Goal: Task Accomplishment & Management: Complete application form

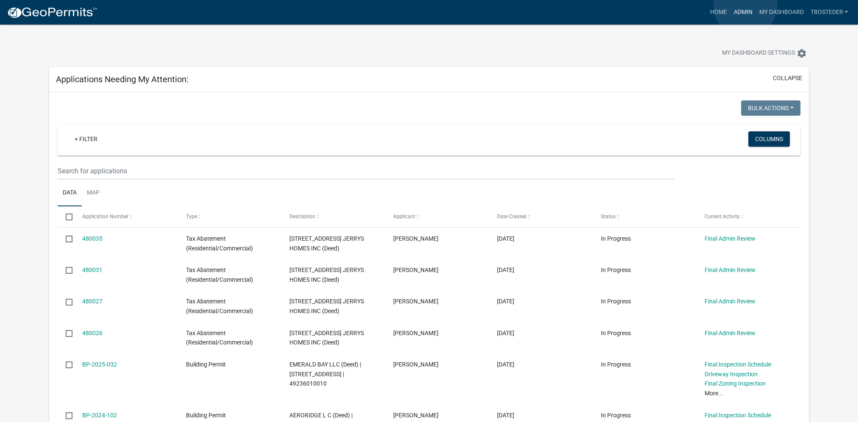
click at [745, 6] on link "Admin" at bounding box center [742, 12] width 25 height 16
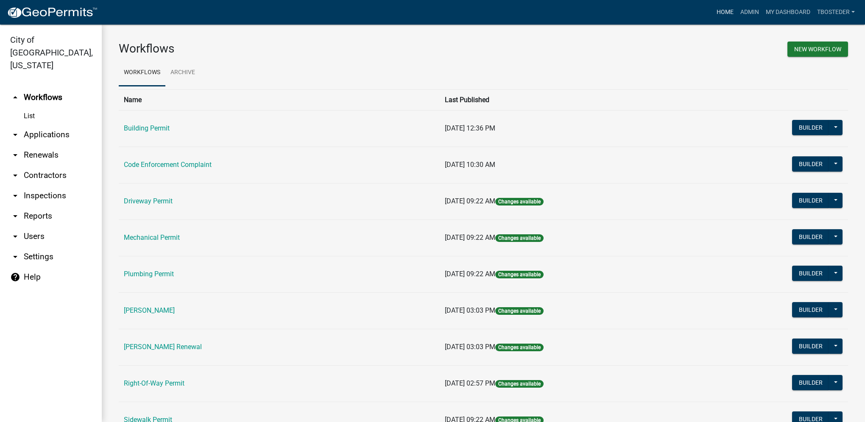
click at [720, 14] on link "Home" at bounding box center [725, 12] width 24 height 16
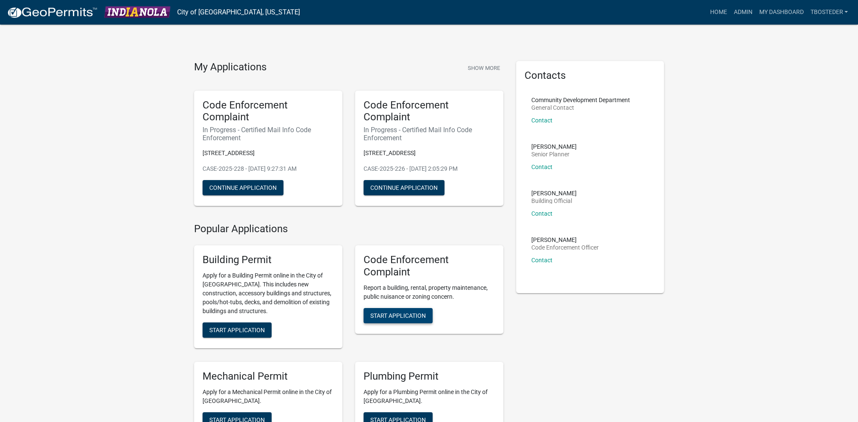
click at [393, 313] on span "Start Application" at bounding box center [398, 315] width 56 height 7
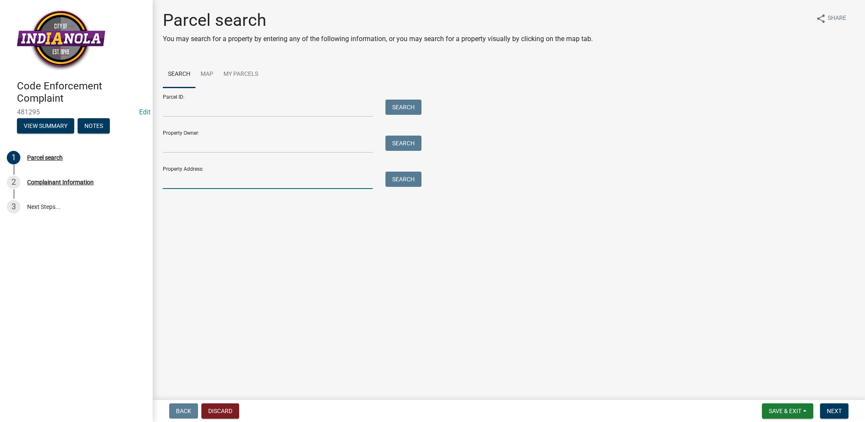
click at [262, 188] on input "Property Address:" at bounding box center [268, 180] width 210 height 17
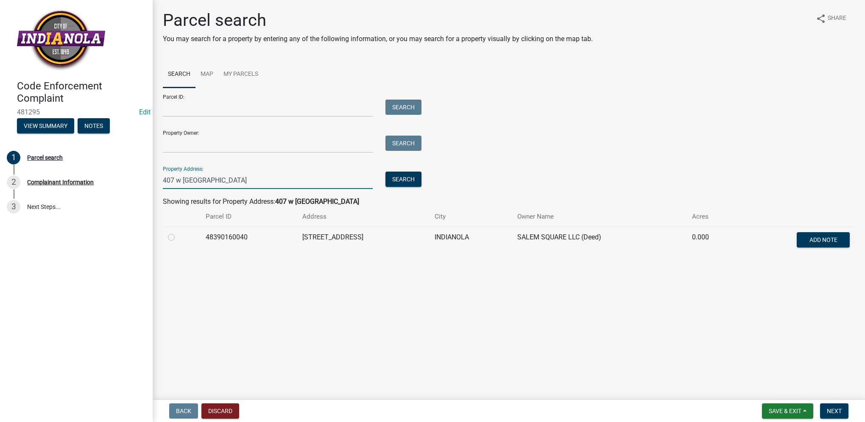
type input "407 w [GEOGRAPHIC_DATA]"
click at [178, 232] on label at bounding box center [178, 232] width 0 height 0
click at [178, 238] on input "radio" at bounding box center [181, 235] width 6 height 6
radio input "true"
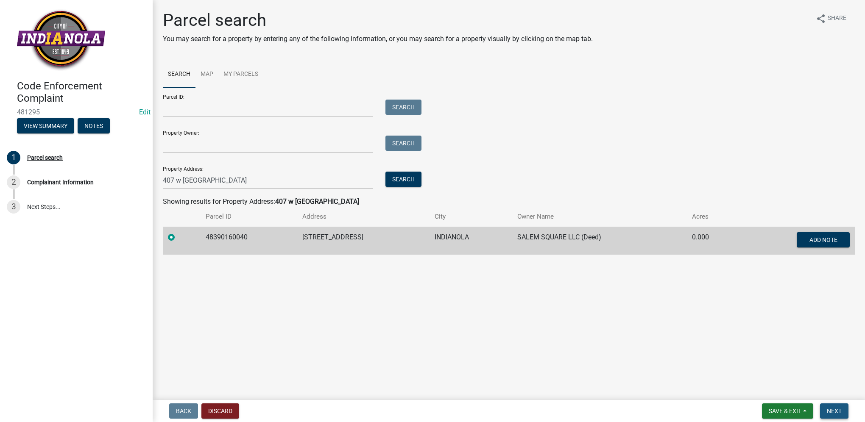
click at [832, 412] on span "Next" at bounding box center [833, 411] width 15 height 7
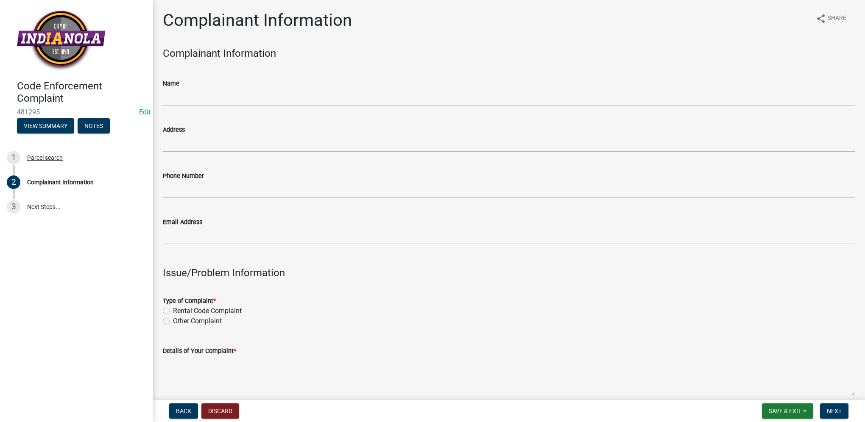
click at [173, 321] on label "Other Complaint" at bounding box center [197, 321] width 49 height 10
click at [173, 321] on input "Other Complaint" at bounding box center [176, 319] width 6 height 6
radio input "true"
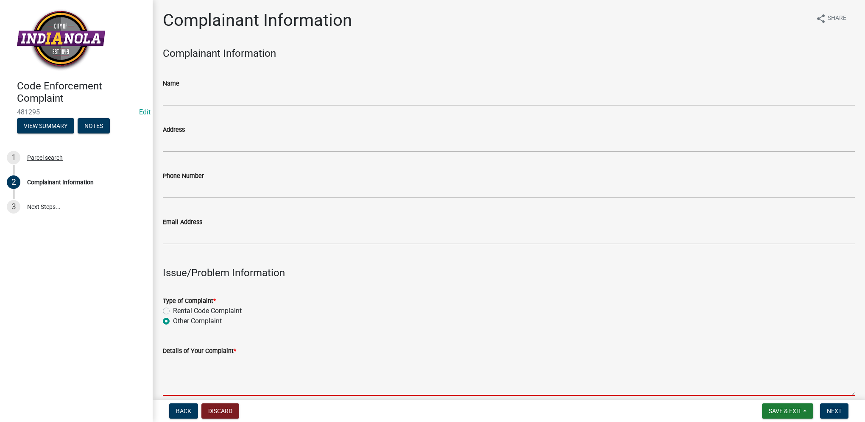
click at [204, 382] on textarea "Details of Your Complaint *" at bounding box center [509, 376] width 692 height 40
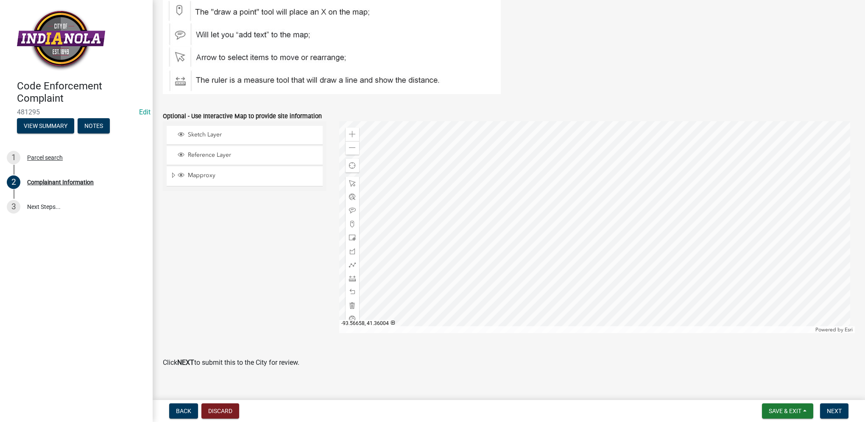
scroll to position [965, 0]
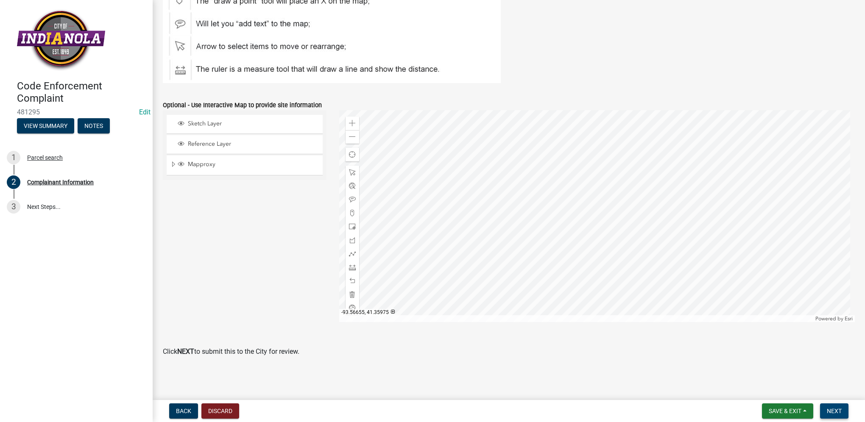
type textarea "junk in alley"
click at [828, 409] on span "Next" at bounding box center [833, 411] width 15 height 7
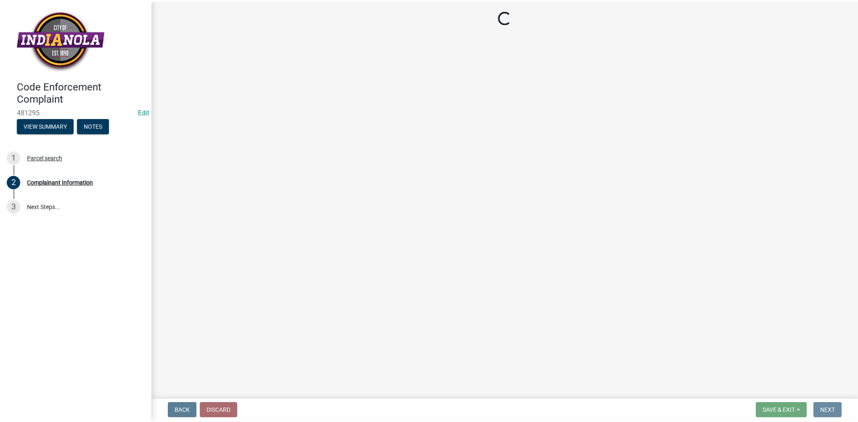
scroll to position [0, 0]
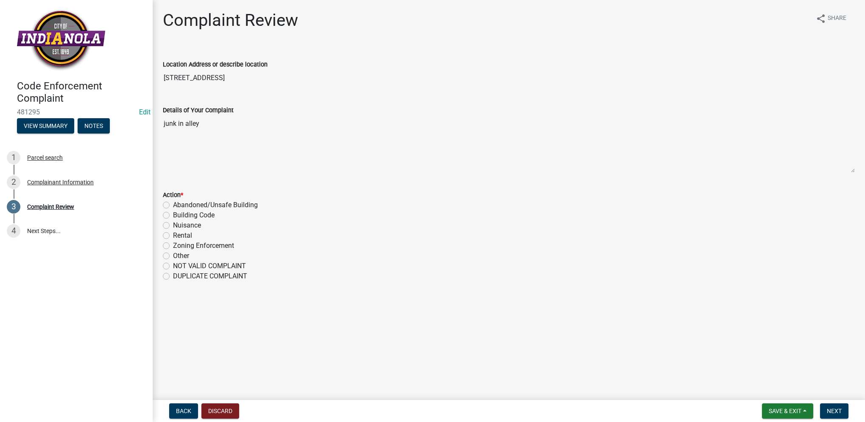
click at [182, 226] on label "Nuisance" at bounding box center [187, 225] width 28 height 10
click at [178, 226] on input "Nuisance" at bounding box center [176, 223] width 6 height 6
radio input "true"
click at [830, 409] on span "Next" at bounding box center [833, 411] width 15 height 7
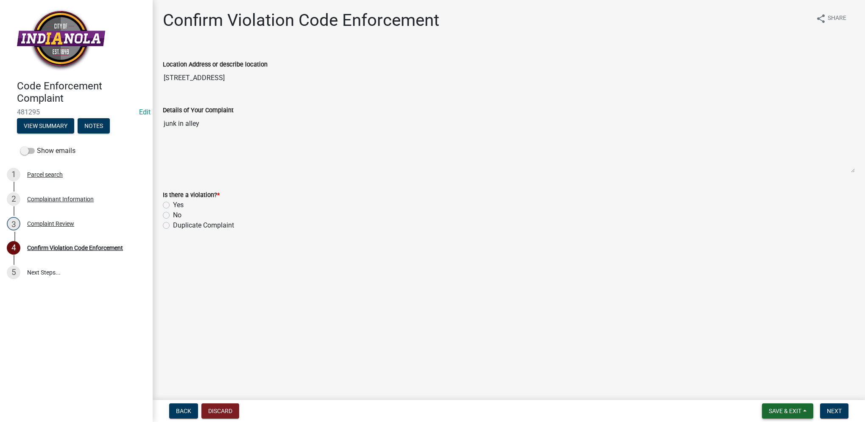
click at [766, 409] on button "Save & Exit" at bounding box center [787, 410] width 51 height 15
click at [771, 385] on button "Save & Exit" at bounding box center [779, 389] width 68 height 20
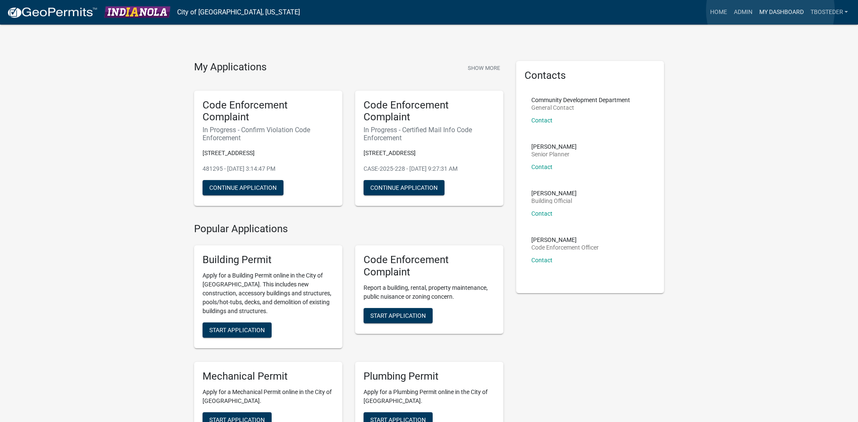
click at [770, 10] on link "My Dashboard" at bounding box center [781, 12] width 51 height 16
